Goal: Transaction & Acquisition: Subscribe to service/newsletter

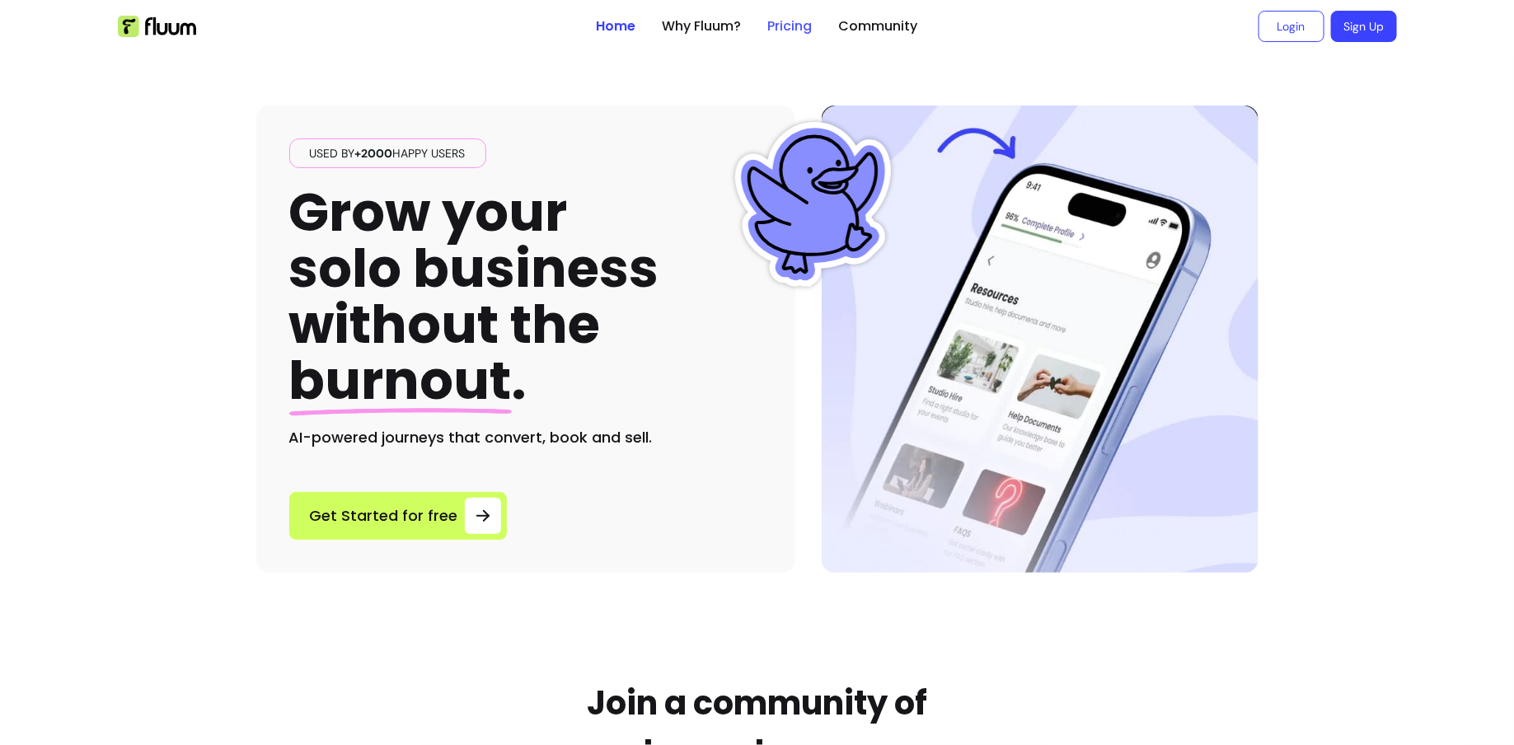
click at [797, 30] on link "Pricing" at bounding box center [790, 26] width 44 height 20
